Goal: Find specific page/section: Find specific page/section

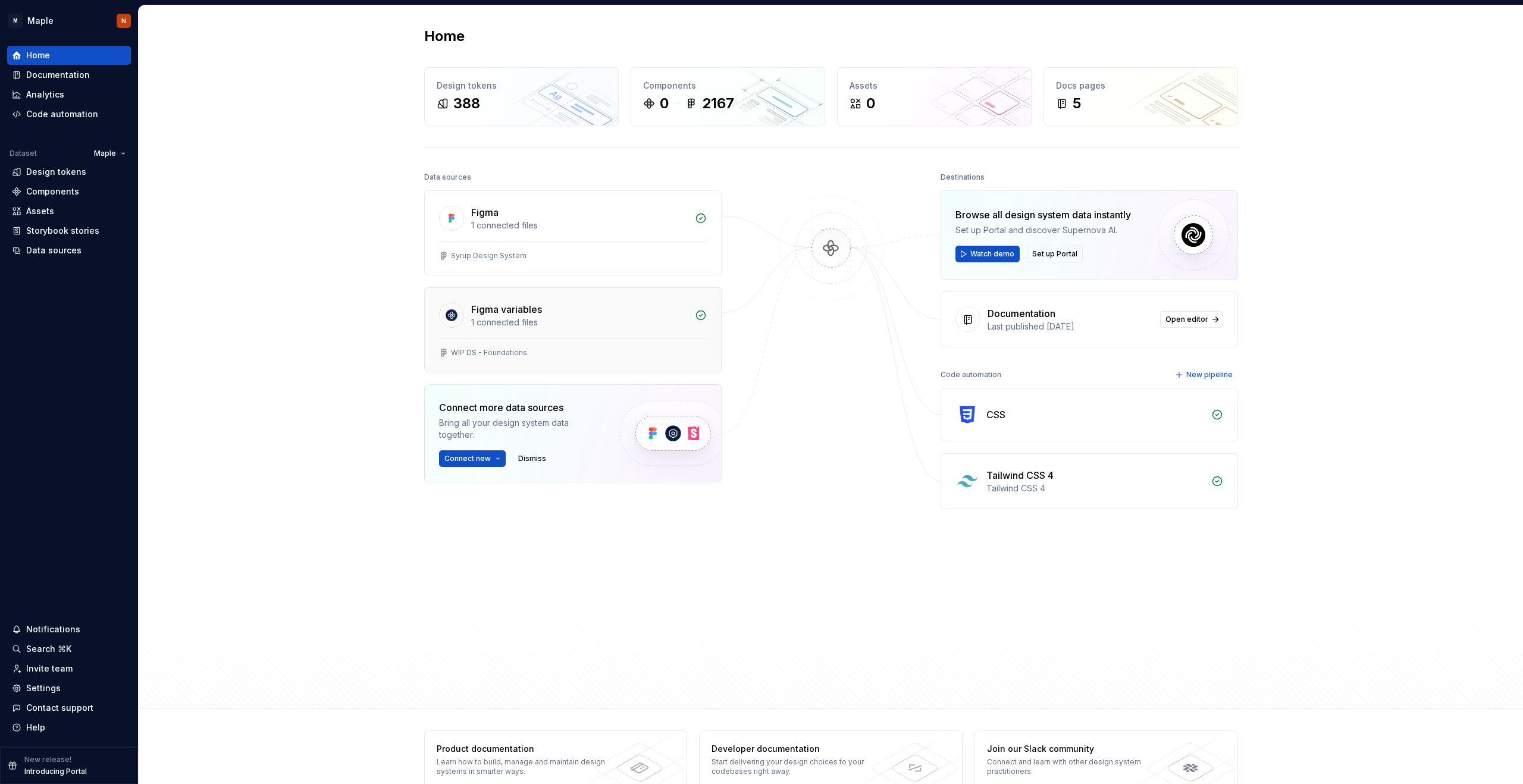
click at [518, 336] on div "Figma variables 1 connected files" at bounding box center [572, 312] width 297 height 50
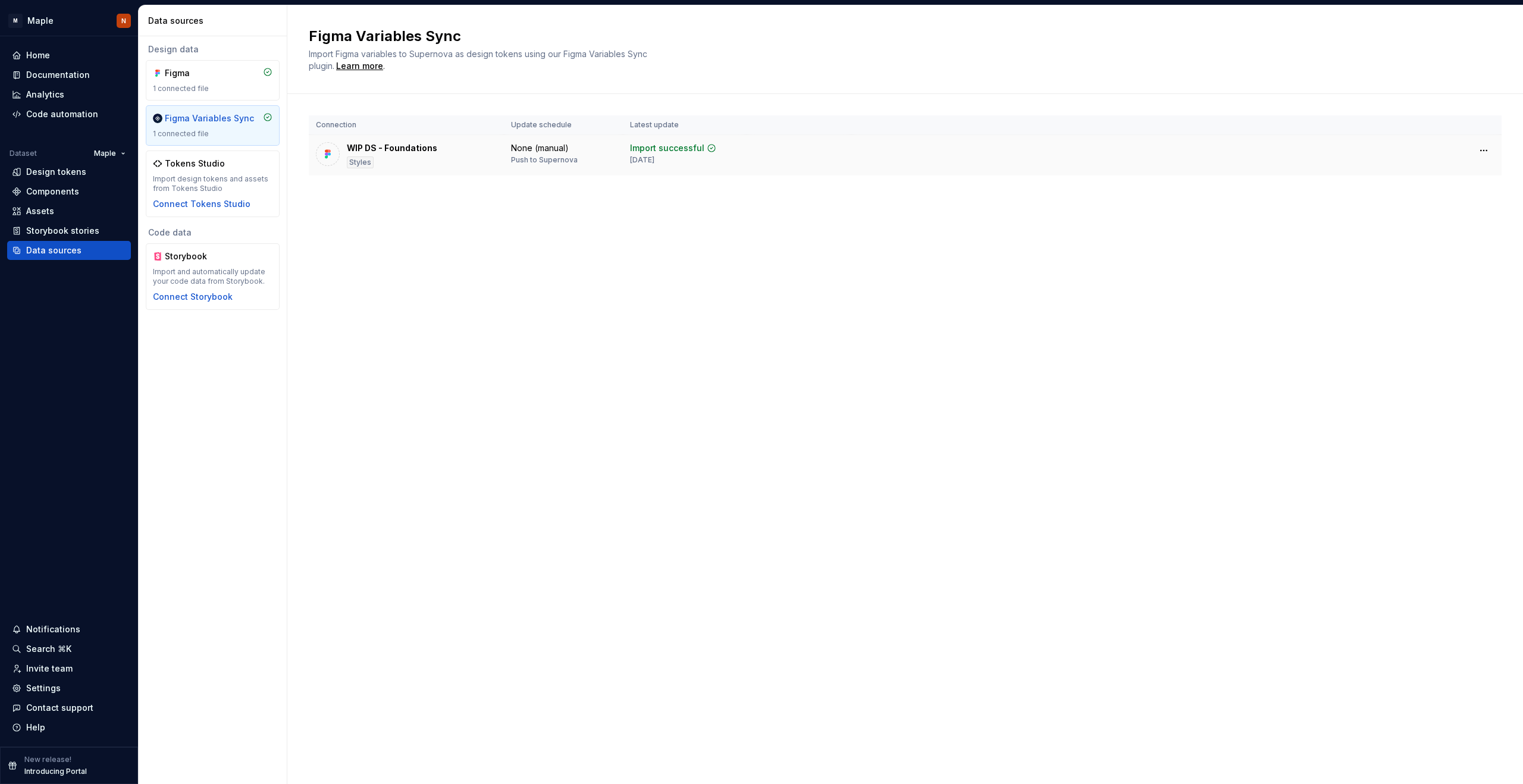
click at [432, 154] on div "WIP DS - Foundations Styles" at bounding box center [392, 155] width 90 height 26
click at [430, 153] on div "WIP DS - Foundations" at bounding box center [392, 148] width 90 height 12
click at [327, 149] on img at bounding box center [328, 154] width 12 height 12
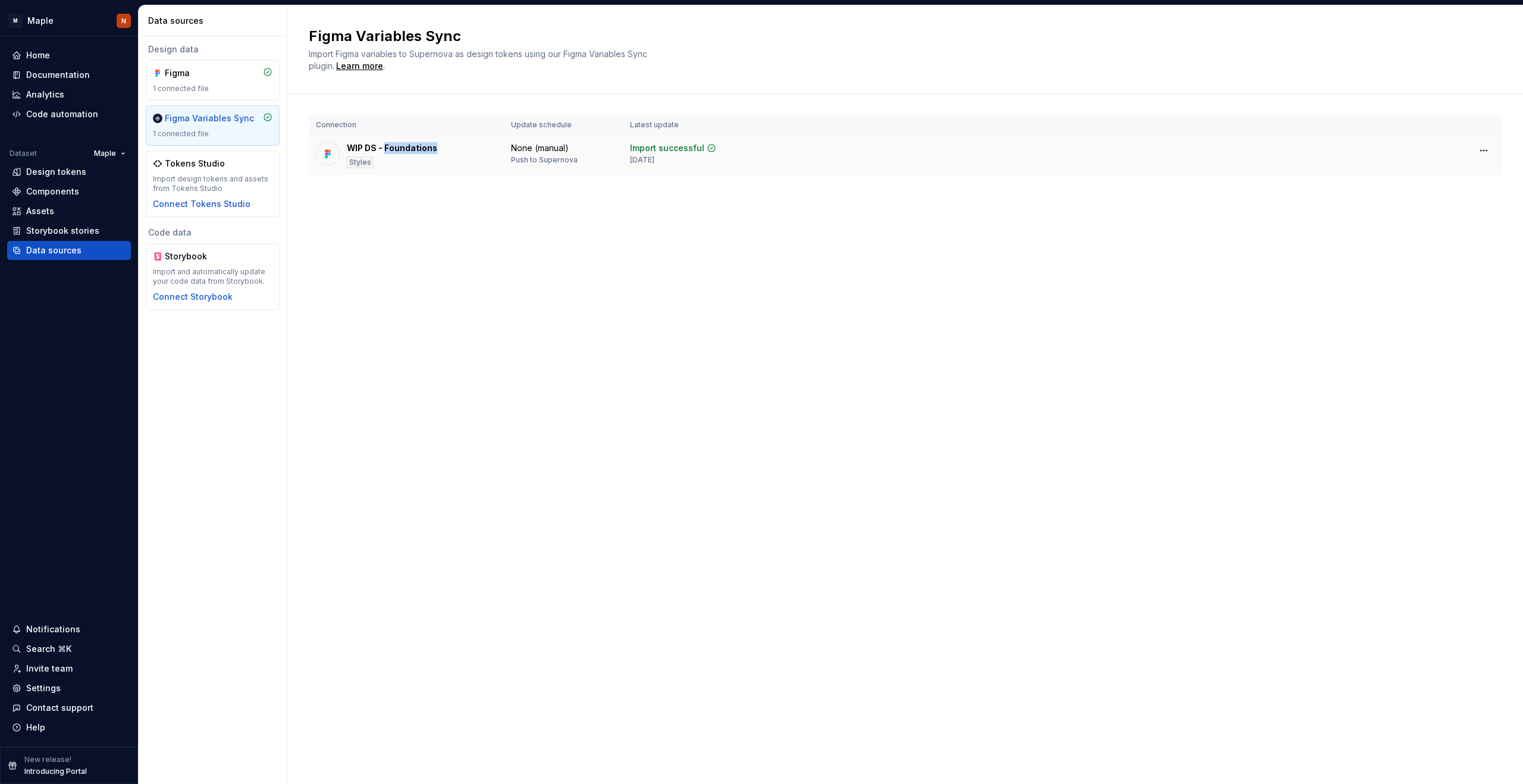
click at [327, 149] on img at bounding box center [328, 154] width 12 height 12
